Goal: Use online tool/utility: Utilize a website feature to perform a specific function

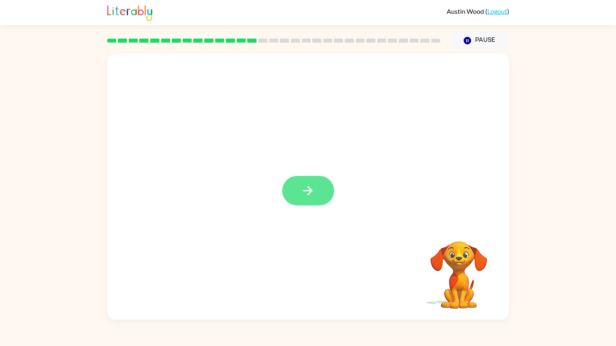
click at [308, 196] on icon "button" at bounding box center [308, 191] width 14 height 14
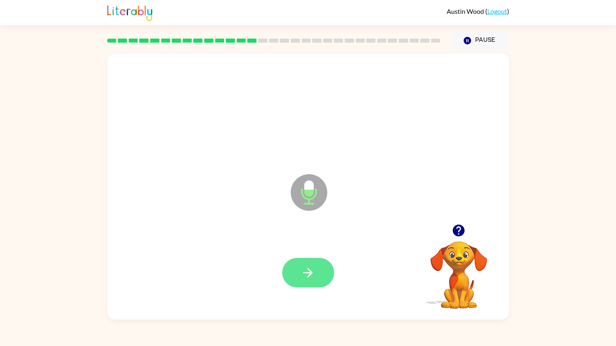
click at [301, 269] on icon "button" at bounding box center [308, 273] width 14 height 14
click at [311, 267] on icon "button" at bounding box center [308, 273] width 14 height 14
click at [302, 275] on icon "button" at bounding box center [308, 273] width 14 height 14
click at [314, 272] on icon "button" at bounding box center [308, 273] width 14 height 14
click at [313, 273] on icon "button" at bounding box center [308, 273] width 14 height 14
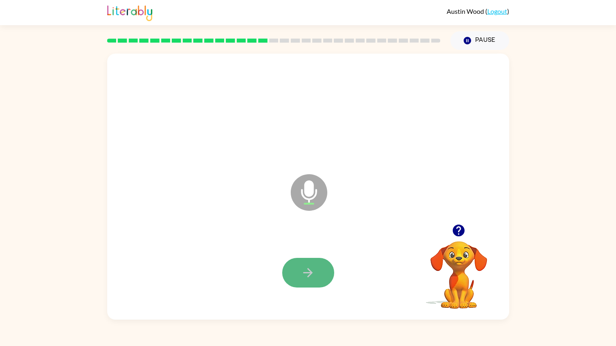
click at [314, 271] on icon "button" at bounding box center [308, 273] width 14 height 14
click at [314, 268] on icon "button" at bounding box center [308, 273] width 14 height 14
click at [320, 268] on button "button" at bounding box center [308, 273] width 52 height 30
click at [323, 274] on button "button" at bounding box center [308, 273] width 52 height 30
click at [325, 271] on button "button" at bounding box center [308, 273] width 52 height 30
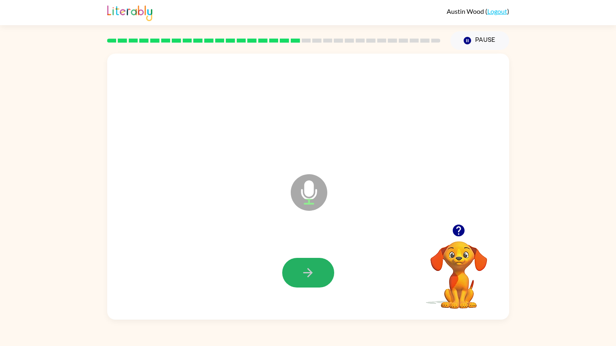
click at [324, 271] on button "button" at bounding box center [308, 273] width 52 height 30
click at [325, 266] on button "button" at bounding box center [308, 273] width 52 height 30
click at [327, 276] on button "button" at bounding box center [308, 273] width 52 height 30
click at [320, 273] on button "button" at bounding box center [308, 273] width 52 height 30
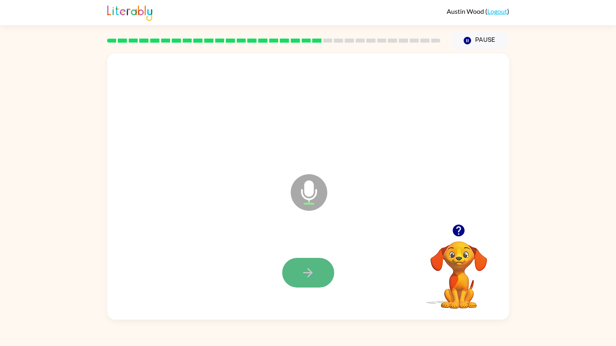
click at [322, 275] on button "button" at bounding box center [308, 273] width 52 height 30
click at [321, 272] on button "button" at bounding box center [308, 273] width 52 height 30
click at [326, 266] on button "button" at bounding box center [308, 273] width 52 height 30
click at [319, 271] on button "button" at bounding box center [308, 273] width 52 height 30
click at [308, 270] on icon "button" at bounding box center [308, 273] width 14 height 14
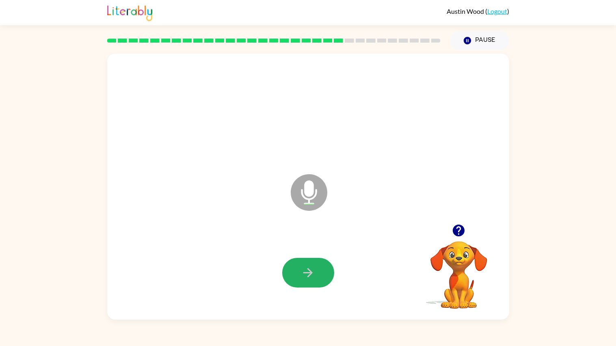
click at [320, 259] on button "button" at bounding box center [308, 273] width 52 height 30
click at [316, 284] on button "button" at bounding box center [308, 273] width 52 height 30
click at [322, 275] on button "button" at bounding box center [308, 273] width 52 height 30
click at [320, 283] on button "button" at bounding box center [308, 273] width 52 height 30
click at [321, 280] on button "button" at bounding box center [308, 273] width 52 height 30
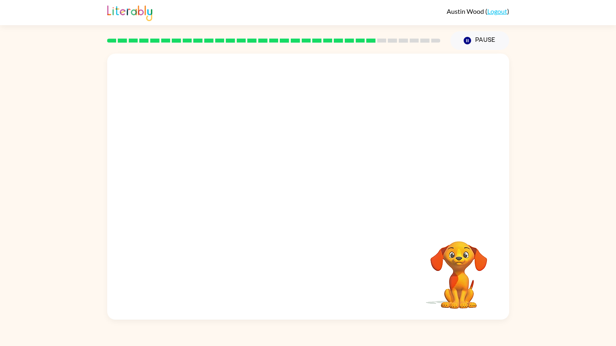
click at [368, 216] on div at bounding box center [308, 139] width 402 height 171
click at [369, 215] on div at bounding box center [308, 139] width 402 height 171
drag, startPoint x: 369, startPoint y: 215, endPoint x: 364, endPoint y: 205, distance: 11.3
click at [368, 217] on div at bounding box center [308, 139] width 402 height 171
drag, startPoint x: 448, startPoint y: 132, endPoint x: 438, endPoint y: 160, distance: 29.7
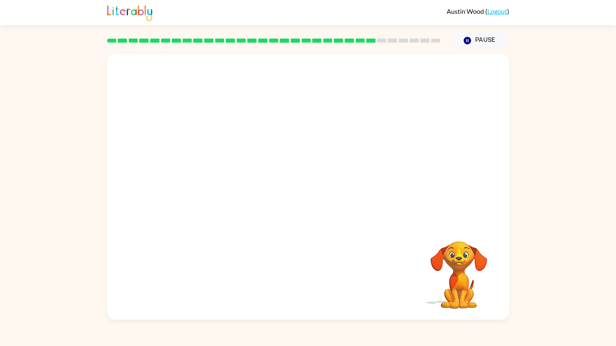
click at [460, 164] on div at bounding box center [308, 139] width 402 height 171
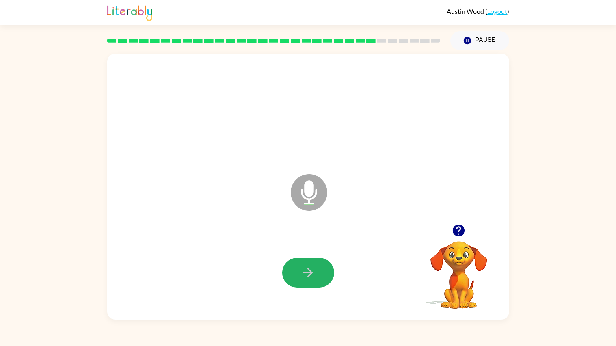
click at [307, 268] on icon "button" at bounding box center [308, 273] width 14 height 14
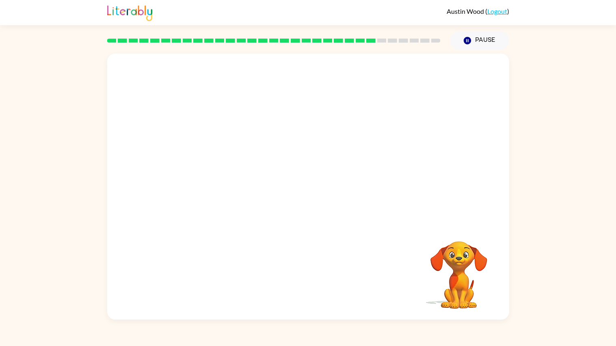
click at [310, 230] on div "Your browser must support playing .mp4 files to use Literably. Please try using…" at bounding box center [308, 187] width 402 height 266
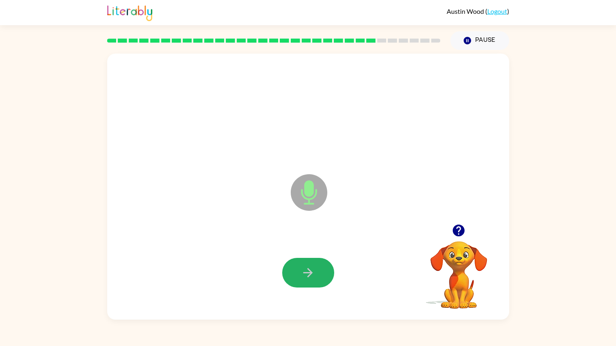
click at [307, 267] on icon "button" at bounding box center [308, 273] width 14 height 14
click at [325, 275] on button "button" at bounding box center [308, 273] width 52 height 30
click at [317, 271] on button "button" at bounding box center [308, 273] width 52 height 30
click at [298, 277] on button "button" at bounding box center [308, 273] width 52 height 30
click at [458, 227] on icon "button" at bounding box center [459, 230] width 14 height 14
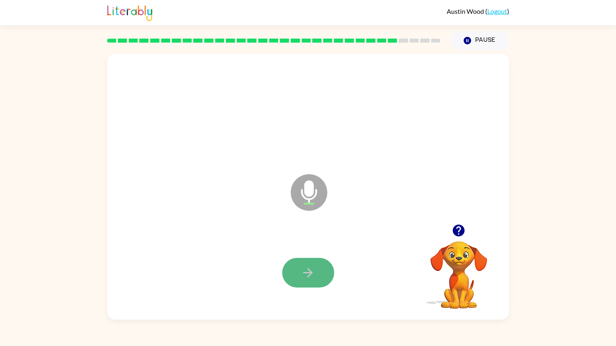
click at [319, 273] on button "button" at bounding box center [308, 273] width 52 height 30
click at [312, 278] on icon "button" at bounding box center [308, 273] width 14 height 14
drag, startPoint x: 316, startPoint y: 277, endPoint x: 316, endPoint y: 285, distance: 8.1
click at [316, 279] on button "button" at bounding box center [308, 273] width 52 height 30
click at [316, 282] on button "button" at bounding box center [308, 273] width 52 height 30
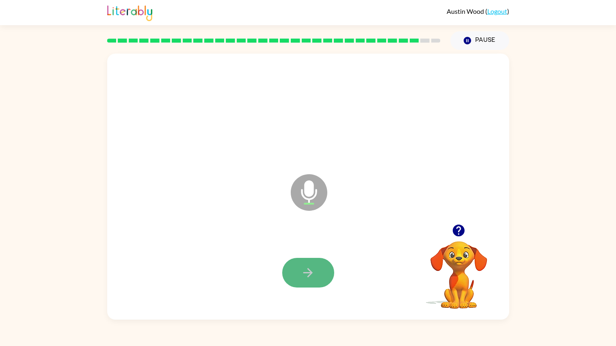
click at [320, 271] on button "button" at bounding box center [308, 273] width 52 height 30
click at [319, 272] on button "button" at bounding box center [308, 273] width 52 height 30
click at [315, 279] on icon "button" at bounding box center [308, 273] width 14 height 14
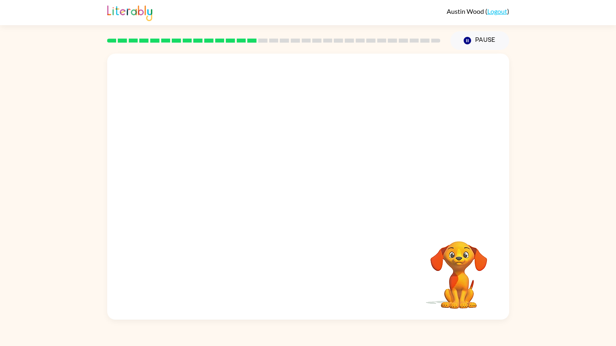
click at [544, 128] on div "Your browser must support playing .mp4 files to use Literably. Please try using…" at bounding box center [308, 185] width 616 height 270
click at [206, 169] on video "Your browser must support playing .mp4 files to use Literably. Please try using…" at bounding box center [308, 139] width 402 height 171
click at [197, 177] on video "Your browser must support playing .mp4 files to use Literably. Please try using…" at bounding box center [308, 139] width 402 height 171
click at [435, 78] on video "Your browser must support playing .mp4 files to use Literably. Please try using…" at bounding box center [308, 139] width 402 height 171
click at [316, 195] on div at bounding box center [308, 191] width 52 height 30
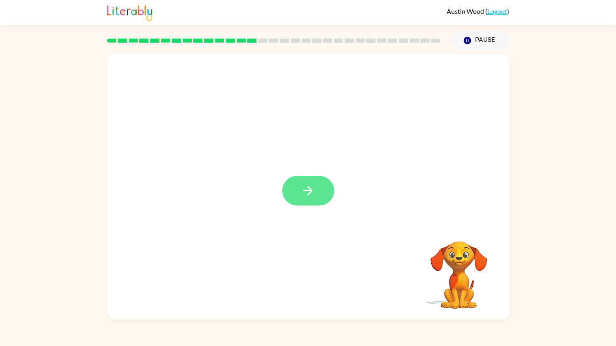
click at [317, 195] on button "button" at bounding box center [308, 191] width 52 height 30
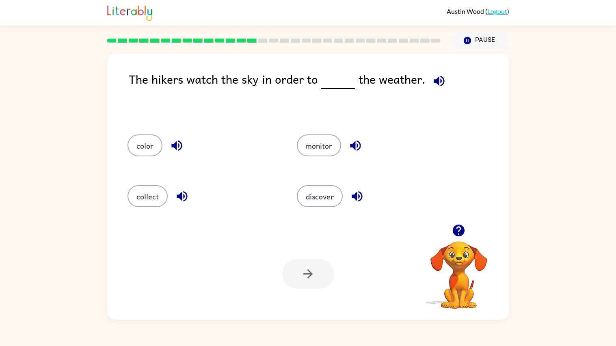
click at [336, 136] on div "monitor" at bounding box center [372, 145] width 151 height 22
click at [329, 143] on button "monitor" at bounding box center [319, 145] width 44 height 22
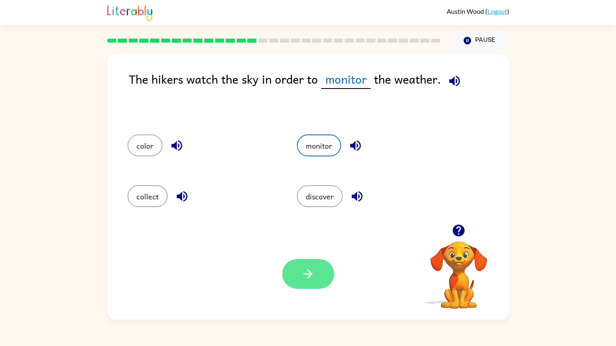
click at [304, 280] on icon "button" at bounding box center [308, 274] width 14 height 14
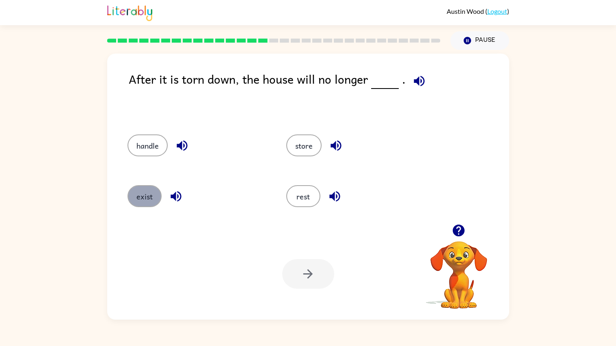
click at [137, 199] on button "exist" at bounding box center [145, 196] width 34 height 22
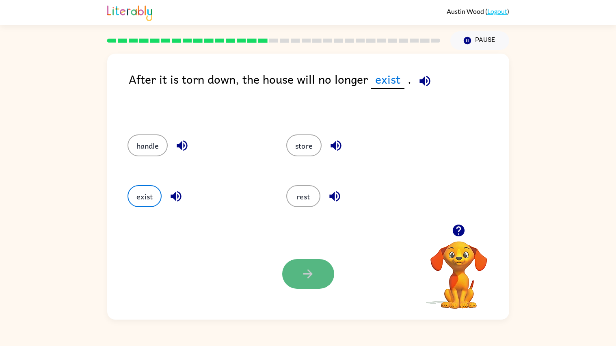
click at [310, 269] on icon "button" at bounding box center [308, 274] width 14 height 14
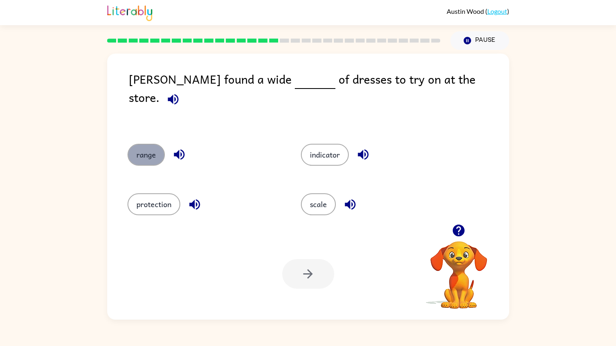
click at [149, 149] on button "range" at bounding box center [146, 155] width 37 height 22
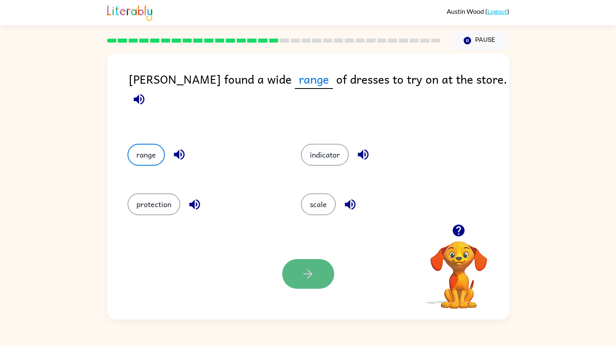
click at [310, 271] on icon "button" at bounding box center [308, 274] width 14 height 14
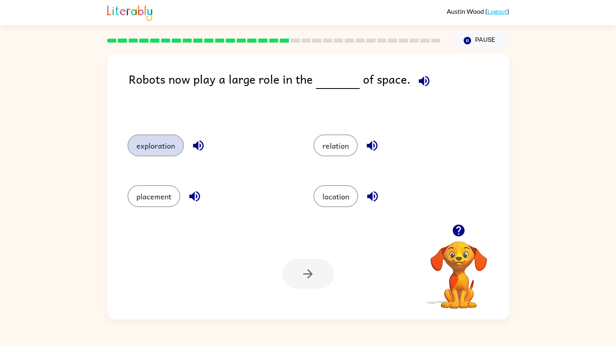
click at [145, 145] on button "exploration" at bounding box center [156, 145] width 56 height 22
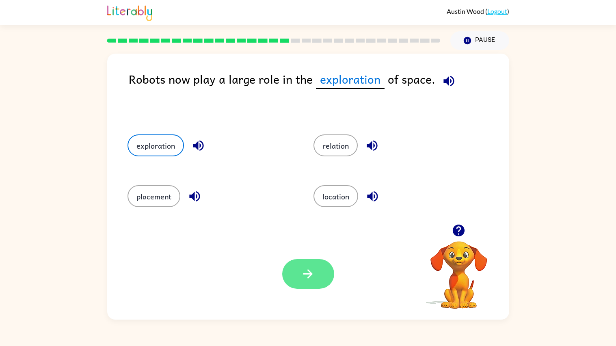
click at [308, 262] on button "button" at bounding box center [308, 274] width 52 height 30
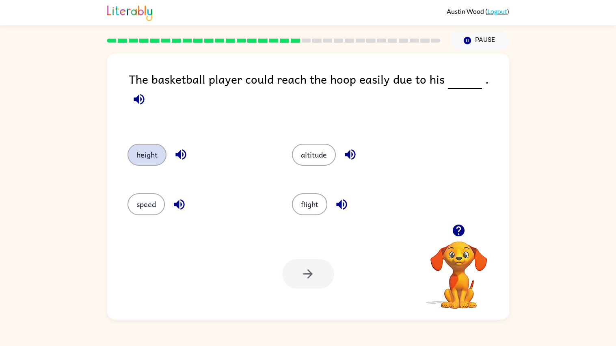
click at [147, 145] on button "height" at bounding box center [147, 155] width 39 height 22
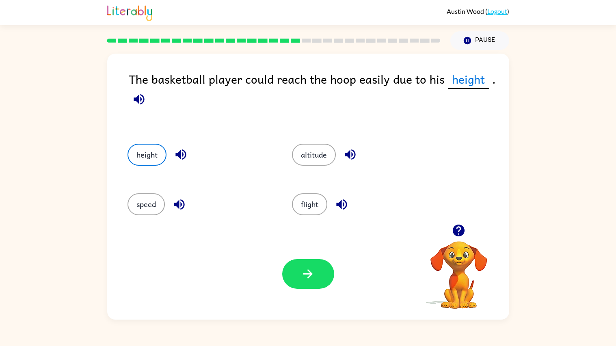
click at [319, 273] on button "button" at bounding box center [308, 274] width 52 height 30
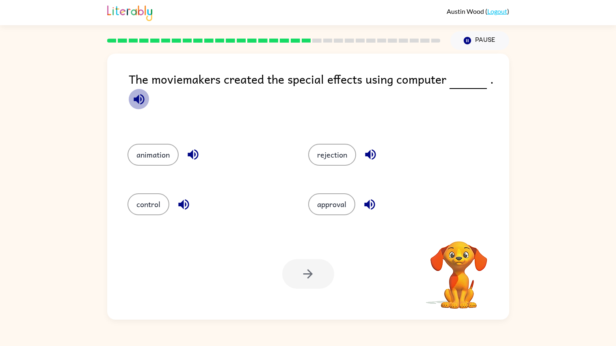
click at [143, 99] on icon "button" at bounding box center [139, 99] width 11 height 11
click at [169, 151] on button "animation" at bounding box center [153, 155] width 51 height 22
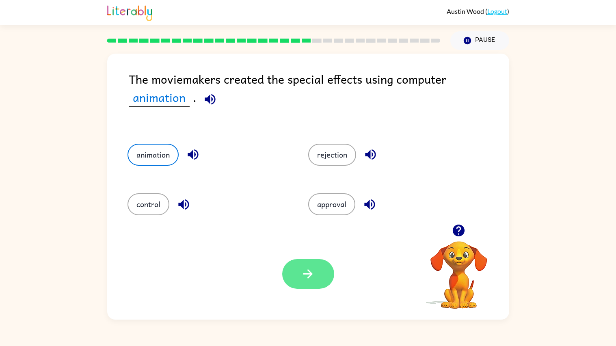
click at [305, 269] on icon "button" at bounding box center [308, 274] width 14 height 14
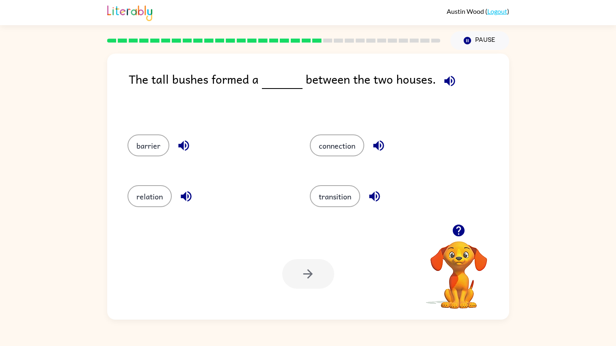
click at [180, 151] on icon "button" at bounding box center [184, 146] width 14 height 14
click at [182, 156] on div "barrier" at bounding box center [210, 145] width 164 height 22
click at [152, 147] on button "barrier" at bounding box center [149, 145] width 42 height 22
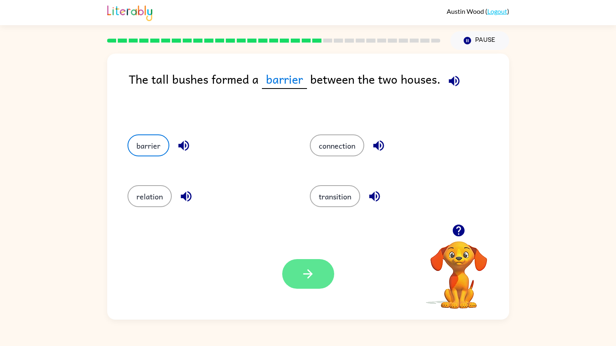
click at [309, 265] on button "button" at bounding box center [308, 274] width 52 height 30
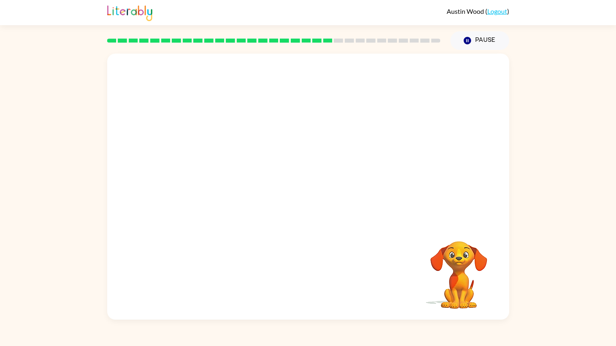
click at [222, 186] on video "Your browser must support playing .mp4 files to use Literably. Please try using…" at bounding box center [308, 139] width 402 height 171
click at [297, 194] on div at bounding box center [308, 191] width 52 height 30
click at [299, 196] on div at bounding box center [308, 191] width 52 height 30
drag, startPoint x: 298, startPoint y: 198, endPoint x: 294, endPoint y: 208, distance: 10.7
click at [305, 204] on div at bounding box center [308, 191] width 52 height 30
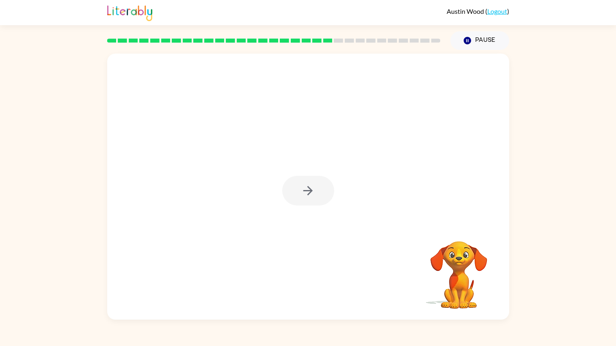
click at [297, 207] on div at bounding box center [308, 187] width 402 height 266
click at [308, 211] on div at bounding box center [308, 187] width 402 height 266
click at [309, 206] on div at bounding box center [308, 187] width 402 height 266
click at [309, 201] on button "button" at bounding box center [308, 191] width 52 height 30
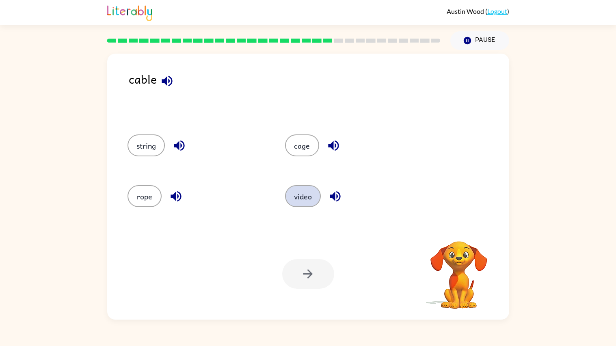
click at [307, 195] on button "video" at bounding box center [303, 196] width 36 height 22
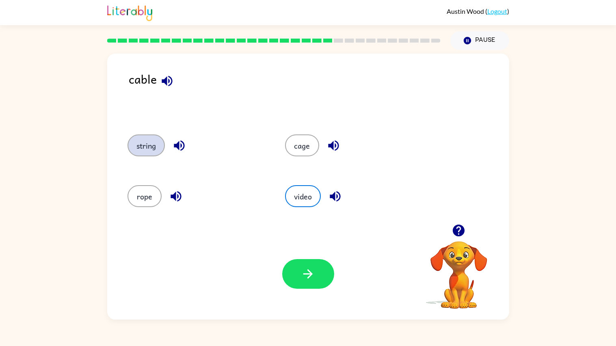
click at [154, 146] on button "string" at bounding box center [146, 145] width 37 height 22
click at [303, 283] on button "button" at bounding box center [308, 274] width 52 height 30
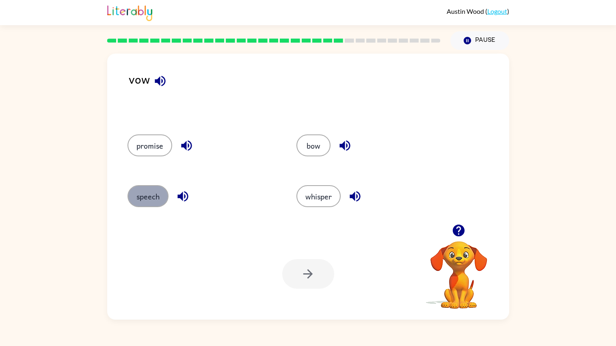
click at [153, 199] on button "speech" at bounding box center [148, 196] width 41 height 22
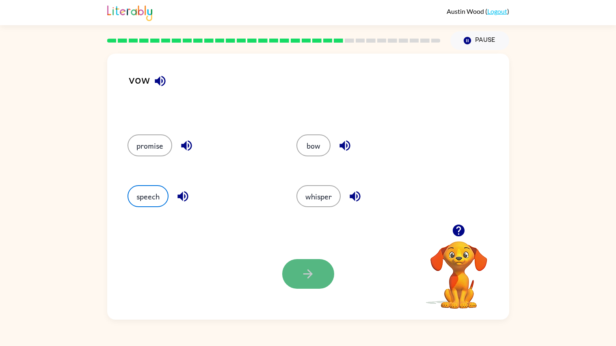
click at [326, 282] on button "button" at bounding box center [308, 274] width 52 height 30
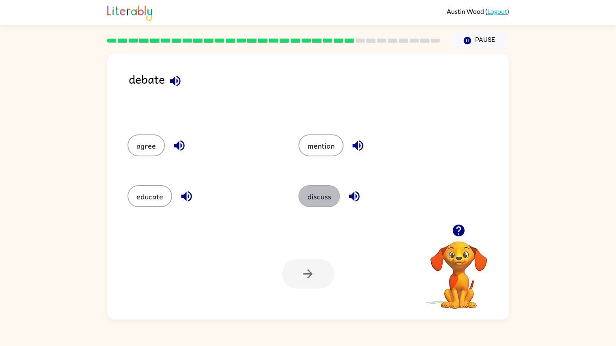
drag, startPoint x: 328, startPoint y: 199, endPoint x: 333, endPoint y: 238, distance: 39.7
click at [329, 201] on button "discuss" at bounding box center [319, 196] width 41 height 22
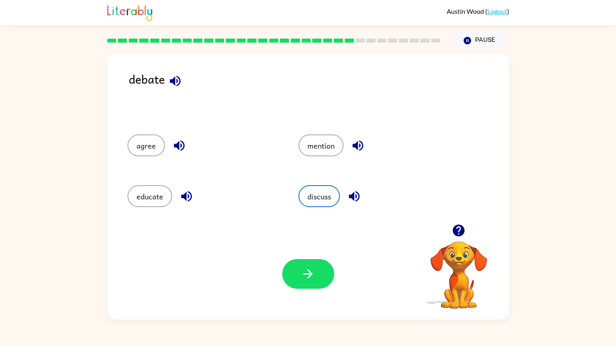
click at [318, 262] on button "button" at bounding box center [308, 274] width 52 height 30
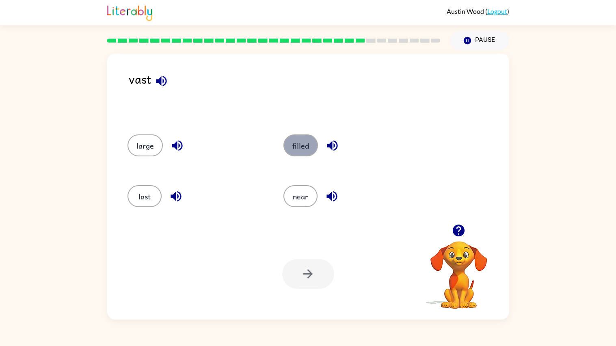
click at [299, 154] on button "filled" at bounding box center [301, 145] width 35 height 22
click at [301, 272] on button "button" at bounding box center [308, 274] width 52 height 30
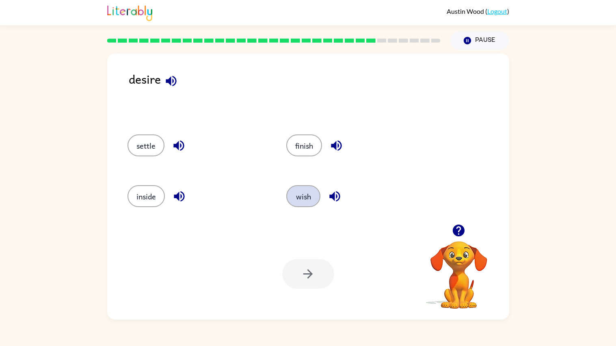
click at [301, 194] on button "wish" at bounding box center [303, 196] width 34 height 22
click at [303, 284] on button "button" at bounding box center [308, 274] width 52 height 30
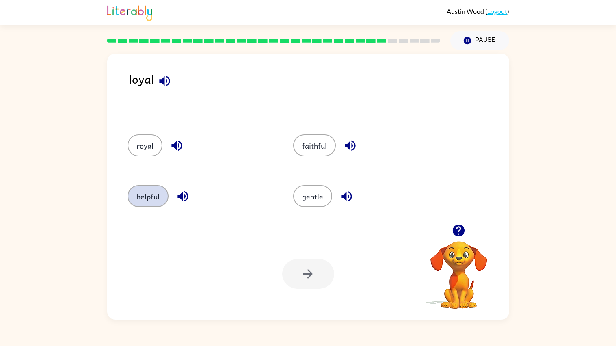
click at [163, 202] on button "helpful" at bounding box center [148, 196] width 41 height 22
click at [287, 276] on button "button" at bounding box center [308, 274] width 52 height 30
click at [146, 195] on button "result" at bounding box center [146, 196] width 37 height 22
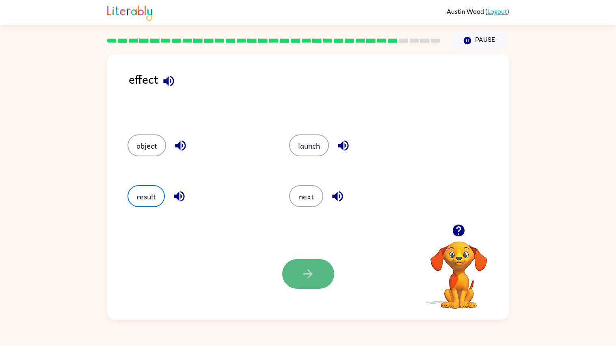
click at [327, 278] on button "button" at bounding box center [308, 274] width 52 height 30
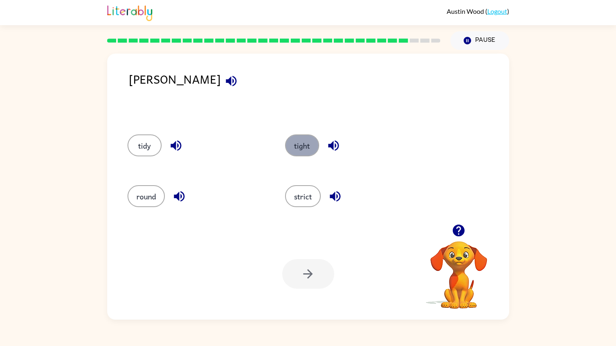
click at [305, 153] on button "tight" at bounding box center [302, 145] width 34 height 22
click at [303, 262] on button "button" at bounding box center [308, 274] width 52 height 30
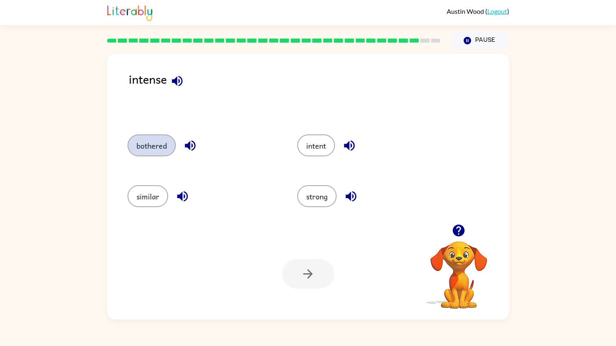
click at [165, 154] on button "bothered" at bounding box center [152, 145] width 48 height 22
click at [286, 276] on button "button" at bounding box center [308, 274] width 52 height 30
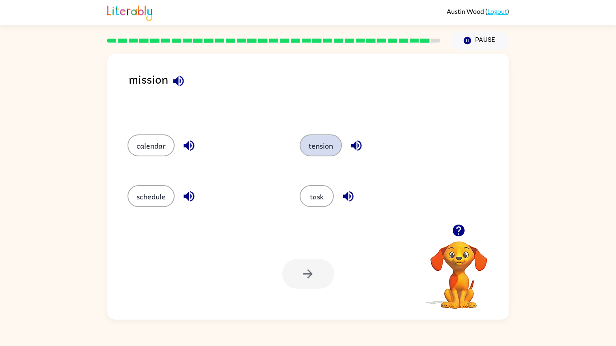
click at [326, 154] on button "tension" at bounding box center [321, 145] width 42 height 22
click at [313, 271] on icon "button" at bounding box center [308, 274] width 14 height 14
